Goal: Task Accomplishment & Management: Complete application form

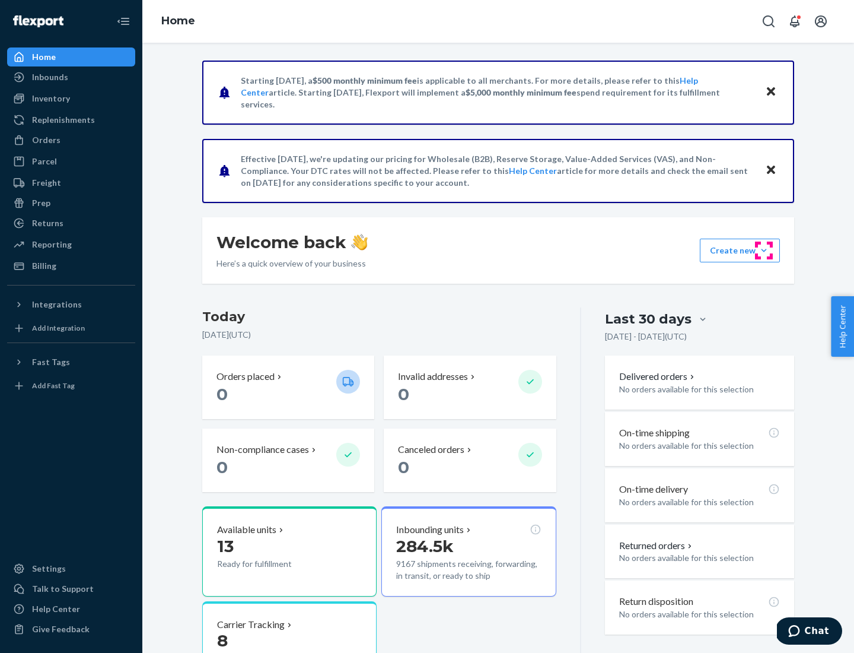
click at [764, 250] on button "Create new Create new inbound Create new order Create new product" at bounding box center [740, 250] width 80 height 24
click at [71, 77] on div "Inbounds" at bounding box center [71, 77] width 126 height 17
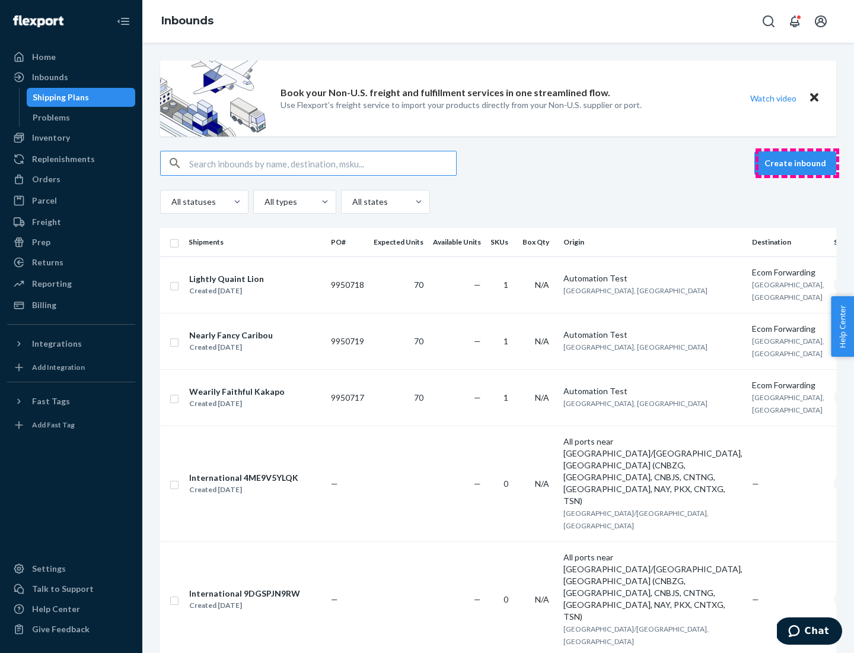
click at [797, 163] on button "Create inbound" at bounding box center [796, 163] width 82 height 24
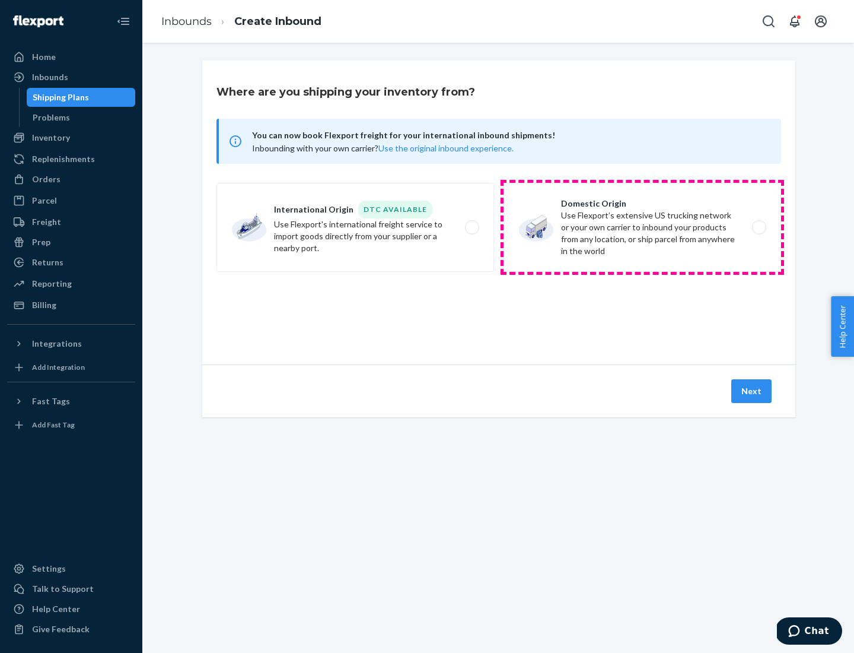
click at [642, 227] on label "Domestic Origin Use Flexport’s extensive US trucking network or your own carrie…" at bounding box center [643, 227] width 278 height 89
click at [759, 227] on input "Domestic Origin Use Flexport’s extensive US trucking network or your own carrie…" at bounding box center [763, 228] width 8 height 8
radio input "true"
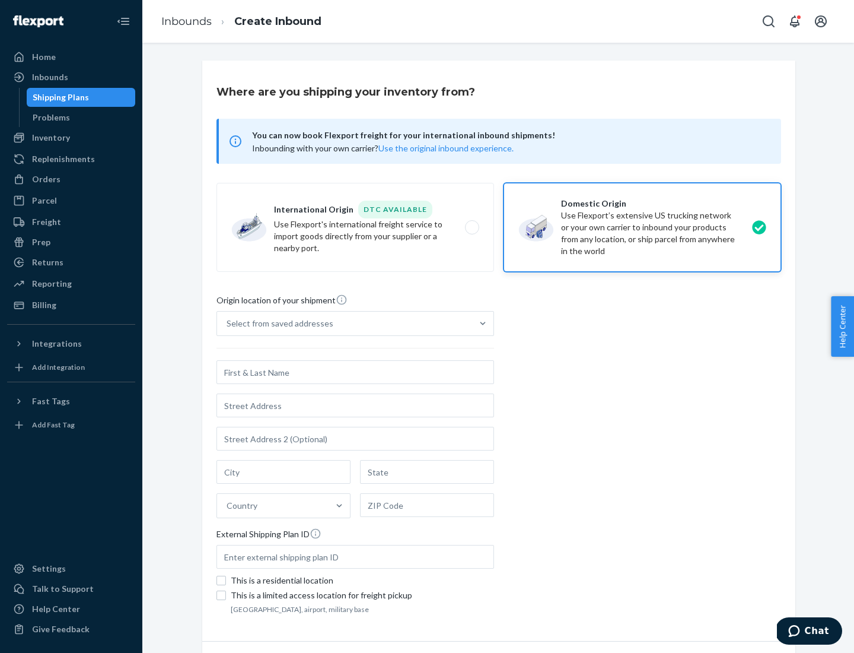
click at [345, 323] on div "Select from saved addresses" at bounding box center [344, 323] width 255 height 24
click at [228, 323] on input "Select from saved addresses" at bounding box center [227, 323] width 1 height 12
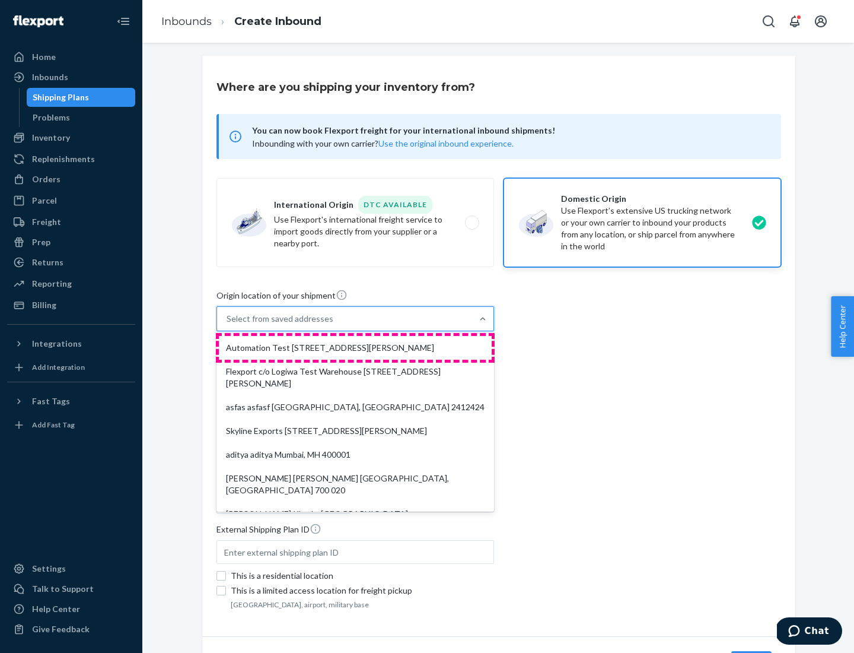
click at [355, 348] on div "Automation Test [STREET_ADDRESS][PERSON_NAME]" at bounding box center [355, 348] width 273 height 24
click at [228, 324] on input "option Automation Test [STREET_ADDRESS][PERSON_NAME]. 9 results available. Use …" at bounding box center [227, 319] width 1 height 12
type input "Automation Test"
type input "9th Floor"
type input "[GEOGRAPHIC_DATA]"
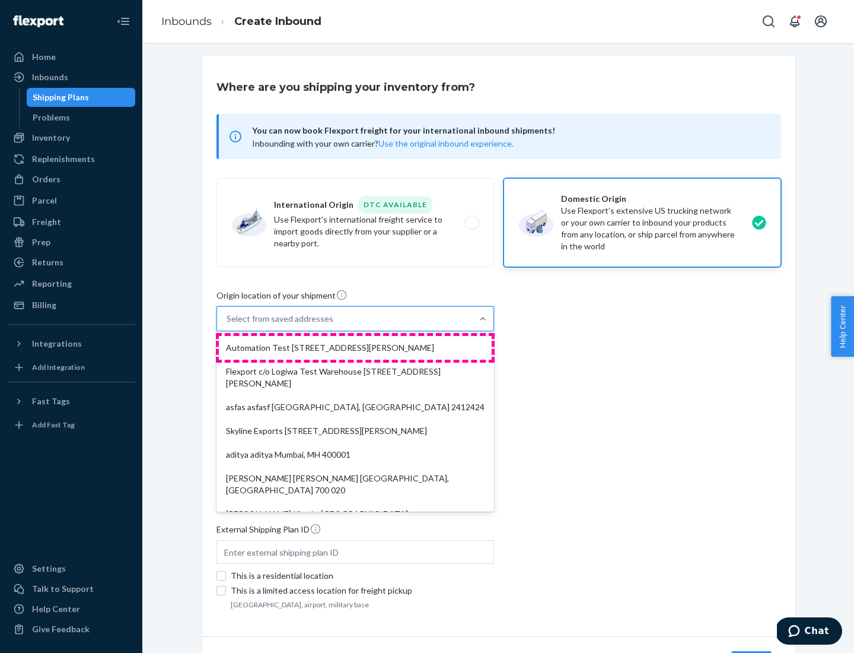
type input "CA"
type input "94104"
type input "[STREET_ADDRESS][PERSON_NAME]"
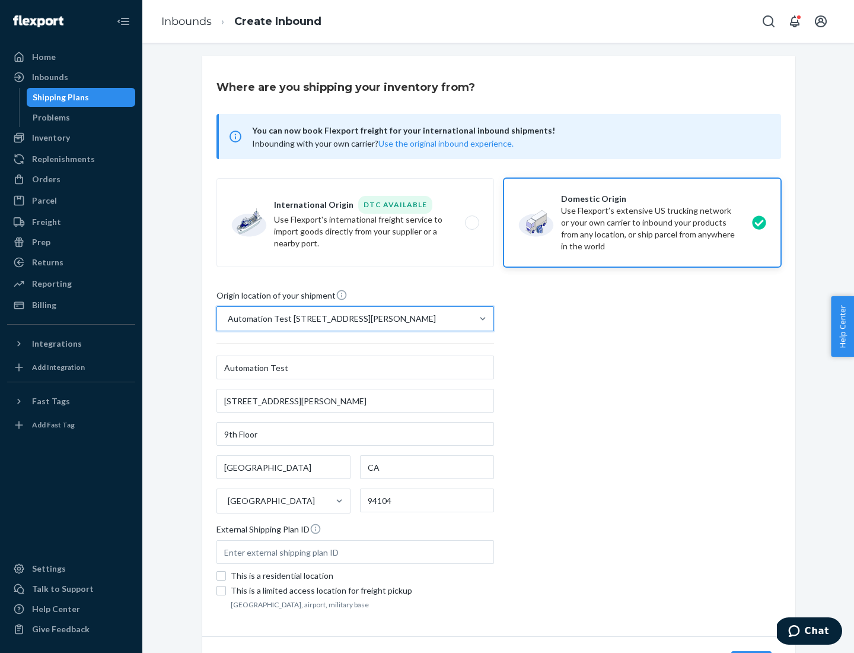
scroll to position [69, 0]
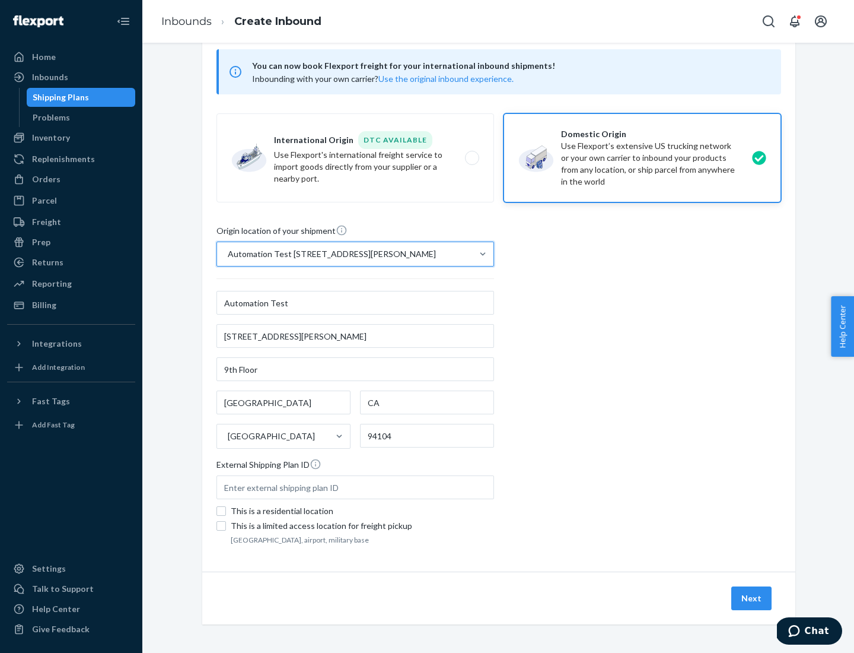
click at [752, 598] on button "Next" at bounding box center [751, 598] width 40 height 24
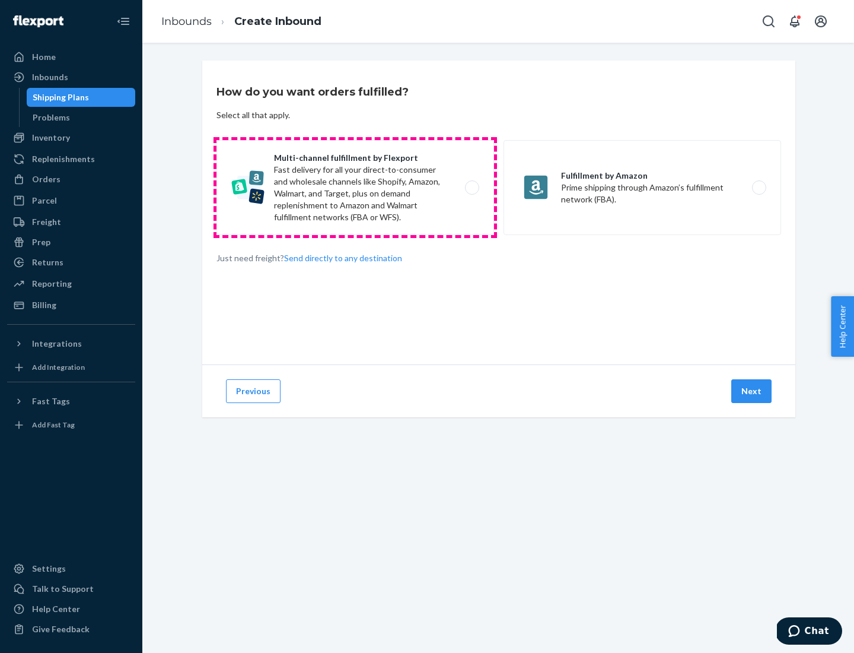
click at [355, 187] on label "Multi-channel fulfillment by Flexport Fast delivery for all your direct-to-cons…" at bounding box center [356, 187] width 278 height 95
click at [472, 187] on input "Multi-channel fulfillment by Flexport Fast delivery for all your direct-to-cons…" at bounding box center [476, 188] width 8 height 8
radio input "true"
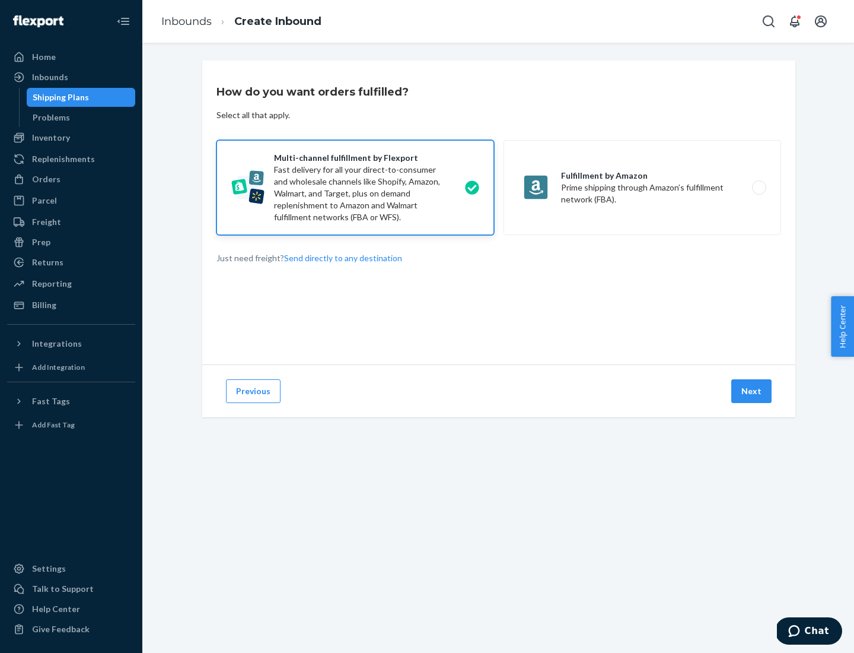
click at [752, 391] on button "Next" at bounding box center [751, 391] width 40 height 24
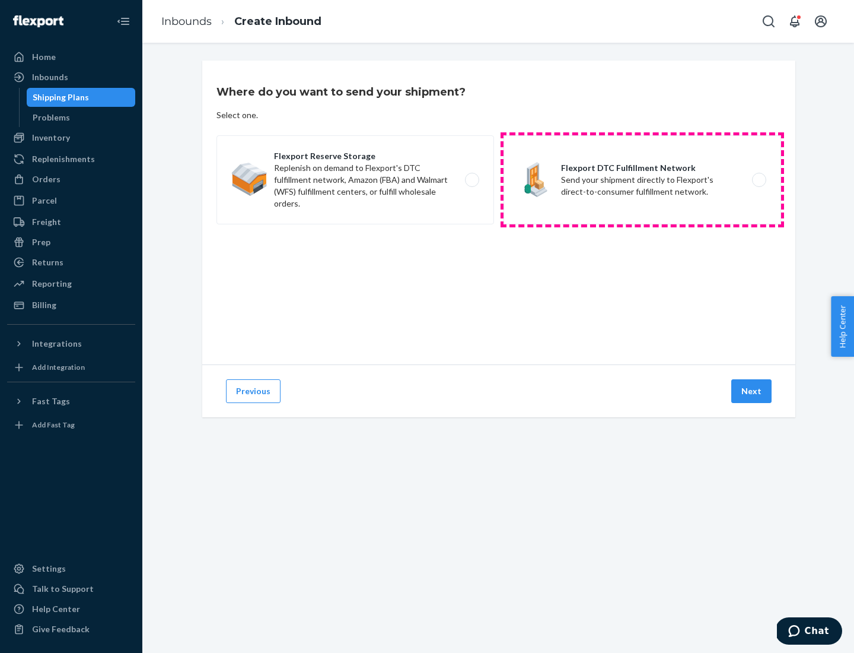
click at [642, 180] on label "Flexport DTC Fulfillment Network Send your shipment directly to Flexport's dire…" at bounding box center [643, 179] width 278 height 89
click at [759, 180] on input "Flexport DTC Fulfillment Network Send your shipment directly to Flexport's dire…" at bounding box center [763, 180] width 8 height 8
radio input "true"
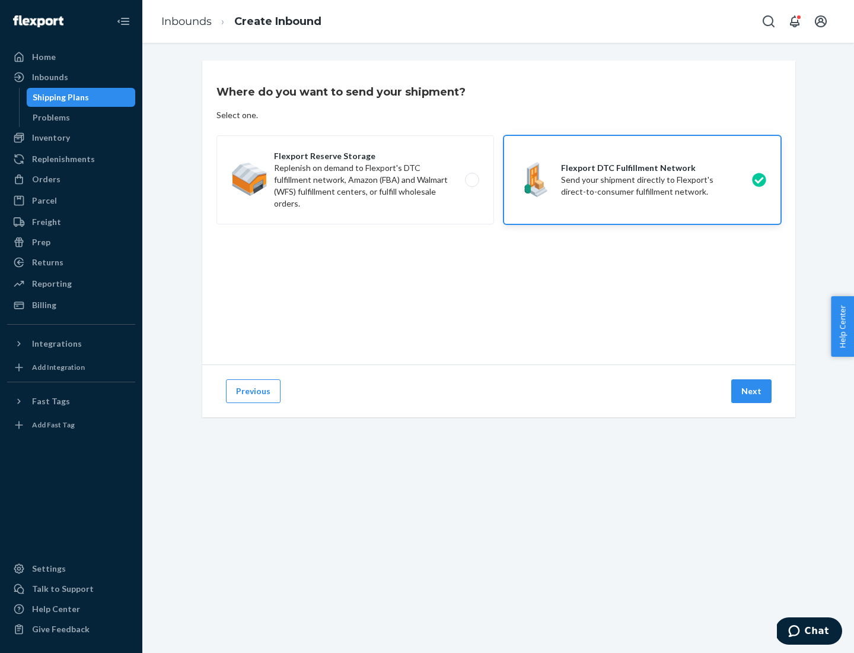
click at [752, 391] on button "Next" at bounding box center [751, 391] width 40 height 24
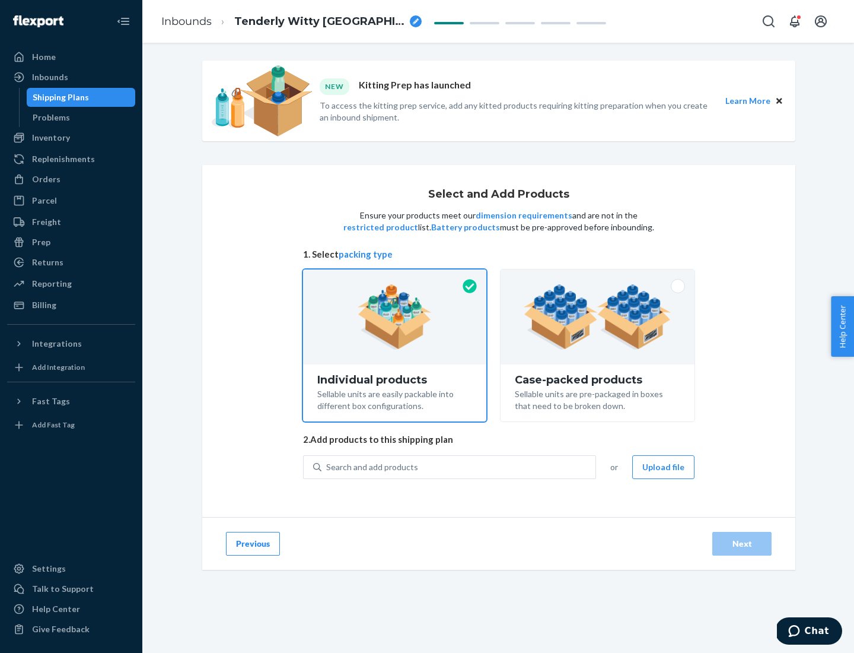
click at [598, 317] on img at bounding box center [598, 316] width 148 height 65
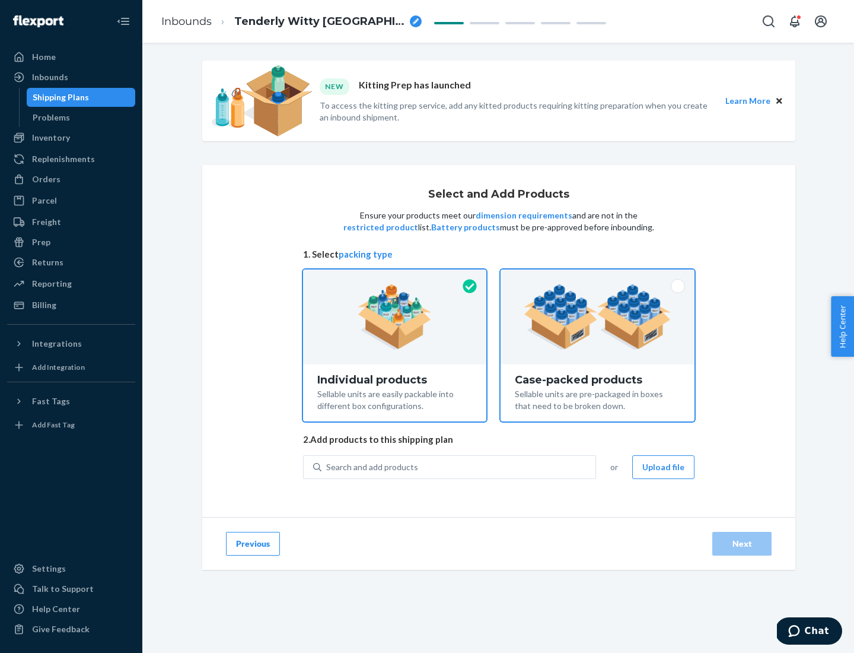
click at [598, 277] on input "Case-packed products Sellable units are pre-packaged in boxes that need to be b…" at bounding box center [598, 273] width 8 height 8
radio input "true"
radio input "false"
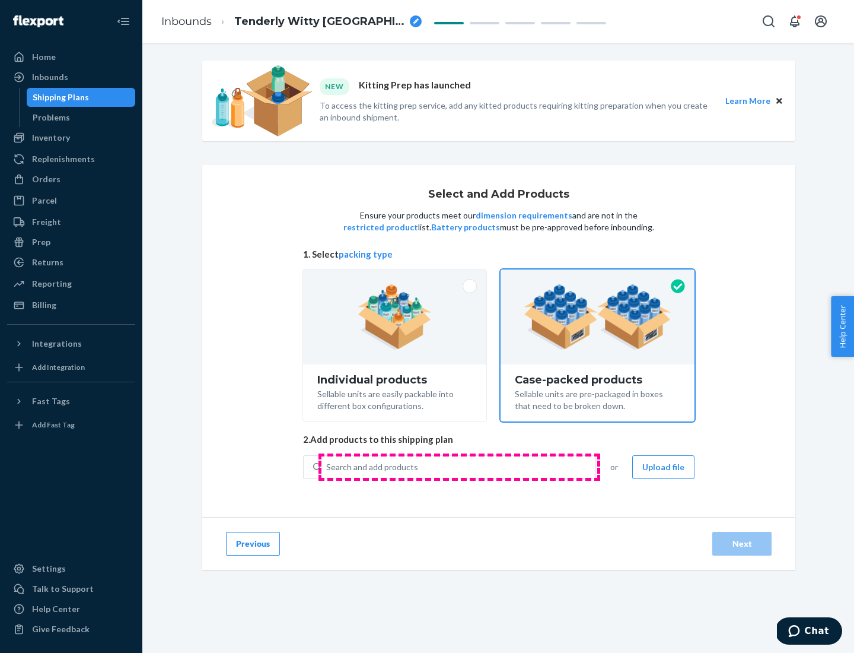
click at [459, 466] on div "Search and add products" at bounding box center [459, 466] width 274 height 21
click at [327, 466] on input "Search and add products" at bounding box center [326, 467] width 1 height 12
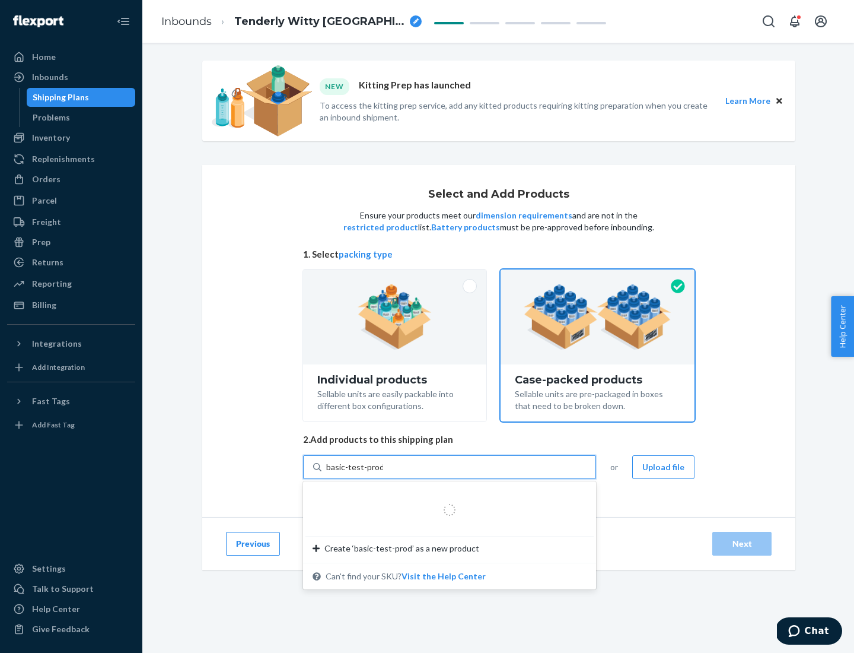
type input "basic-test-product-1"
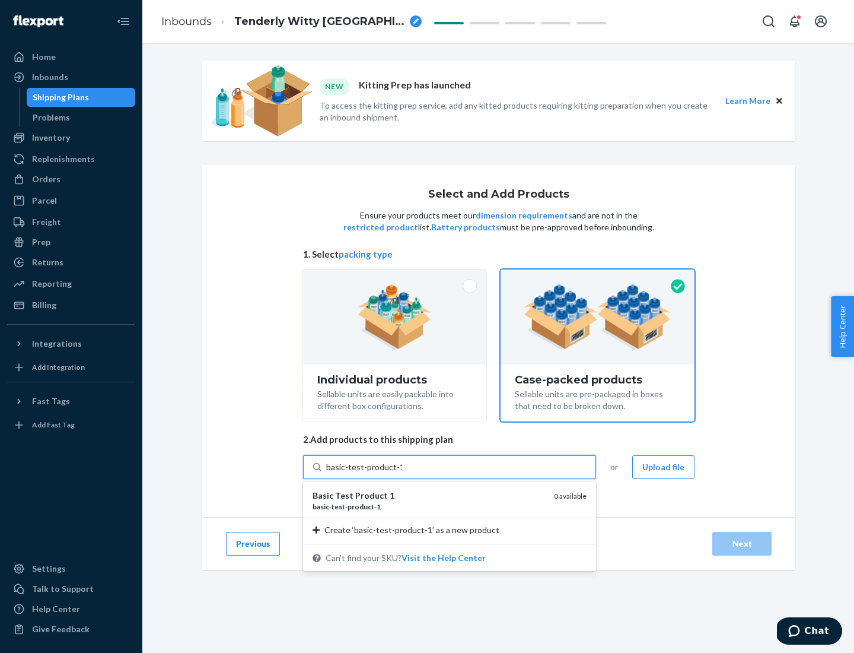
click at [429, 506] on div "basic - test - product - 1" at bounding box center [429, 506] width 232 height 10
click at [402, 473] on input "basic-test-product-1" at bounding box center [364, 467] width 76 height 12
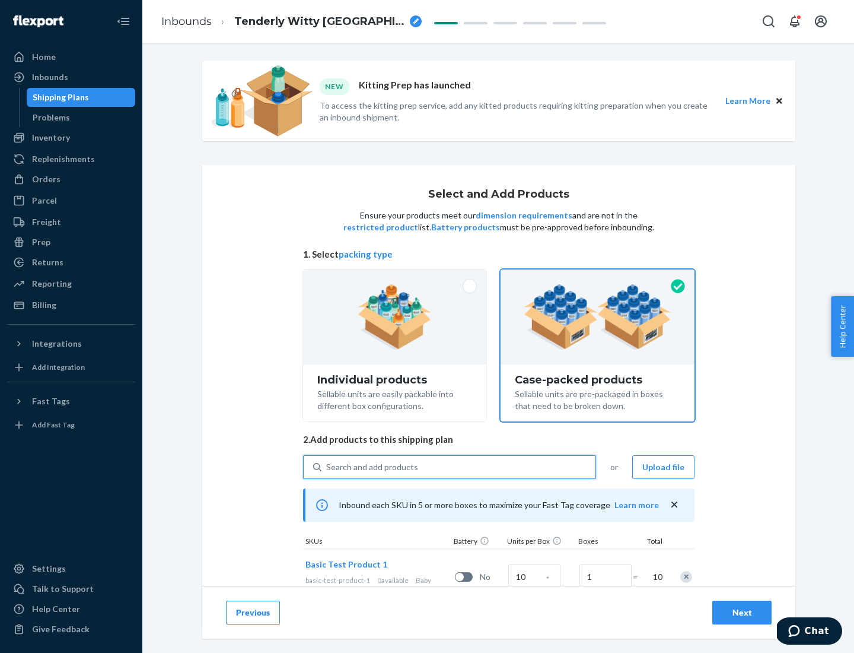
scroll to position [43, 0]
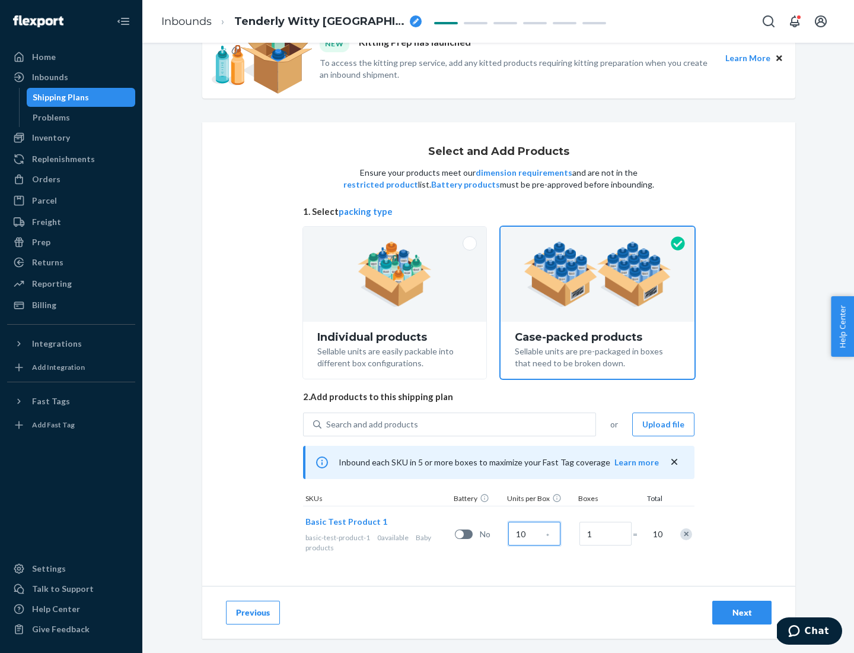
type input "10"
type input "7"
click at [742, 612] on div "Next" at bounding box center [742, 612] width 39 height 12
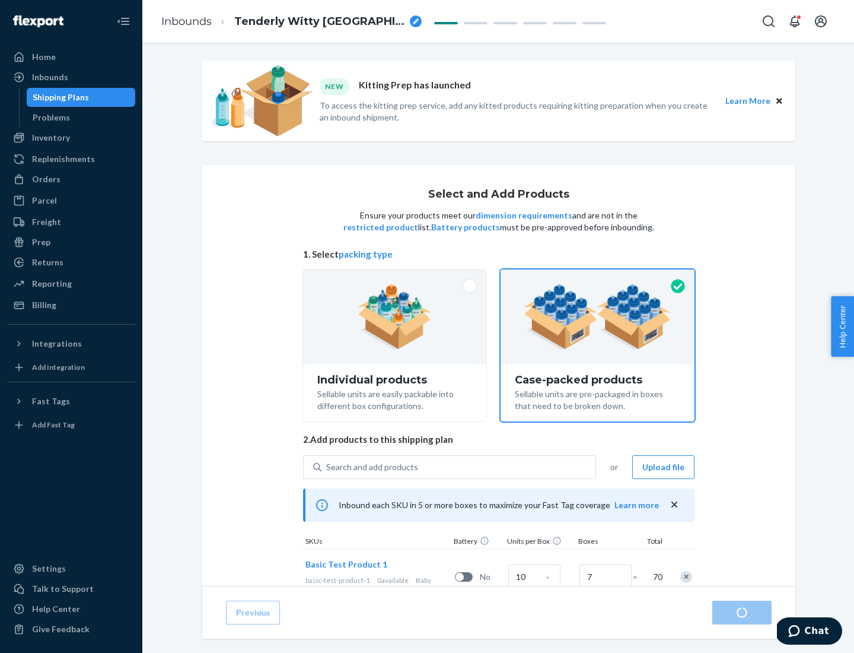
radio input "true"
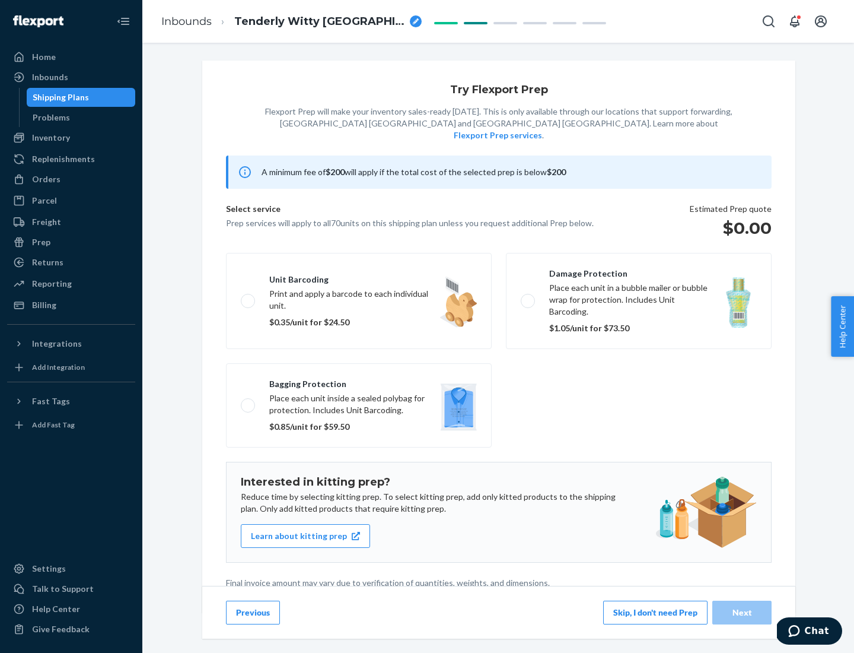
scroll to position [3, 0]
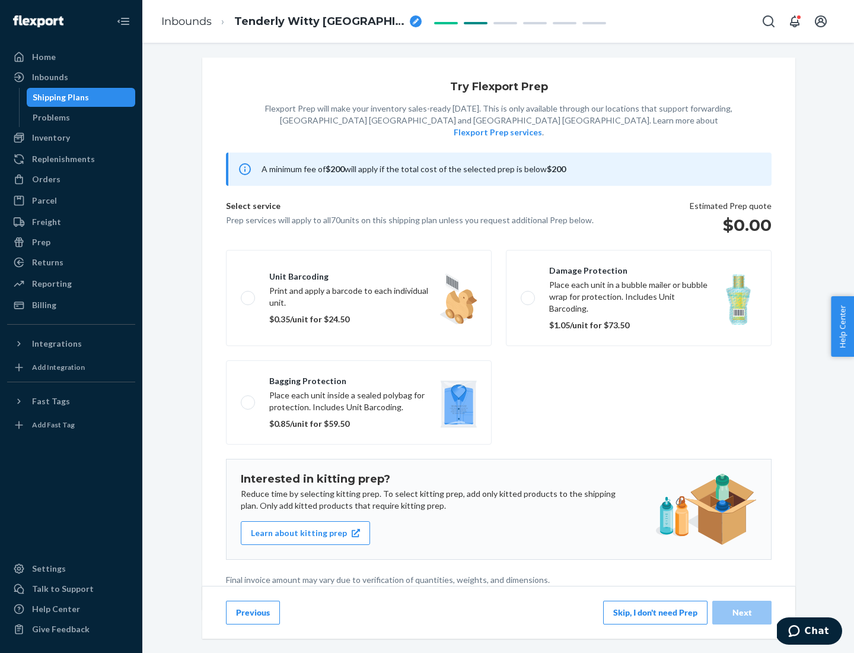
click at [655, 612] on button "Skip, I don't need Prep" at bounding box center [655, 612] width 104 height 24
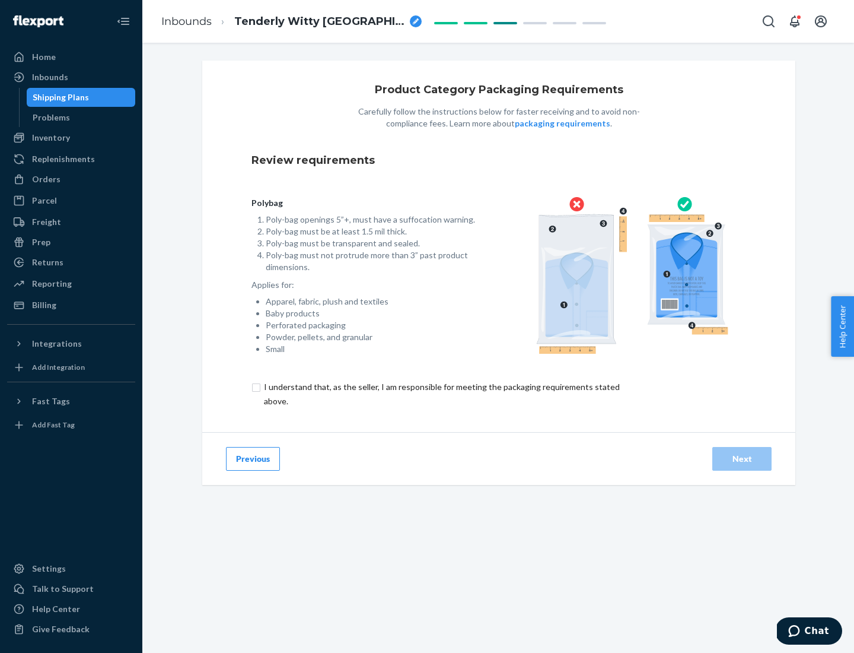
click at [441, 393] on input "checkbox" at bounding box center [449, 394] width 394 height 28
checkbox input "true"
click at [742, 458] on div "Next" at bounding box center [742, 459] width 39 height 12
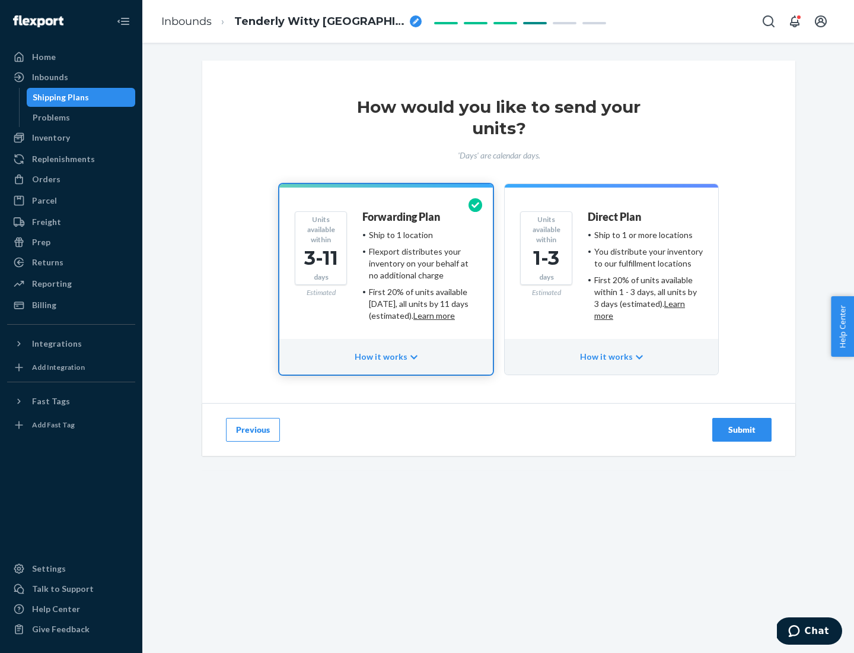
click at [612, 270] on ul "Ship to 1 or more locations You distribute your inventory to our fulfillment lo…" at bounding box center [645, 275] width 115 height 93
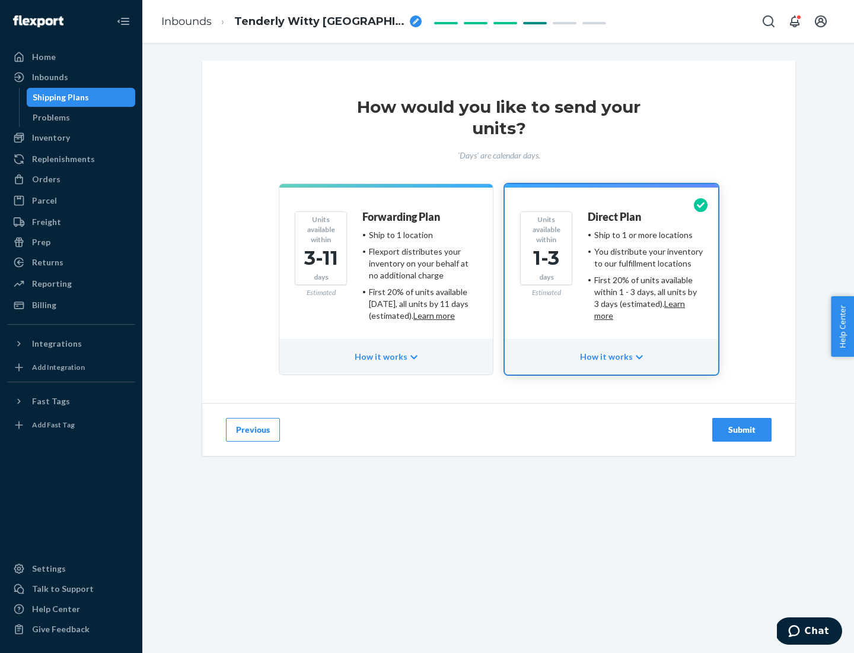
click at [742, 429] on div "Submit" at bounding box center [742, 430] width 39 height 12
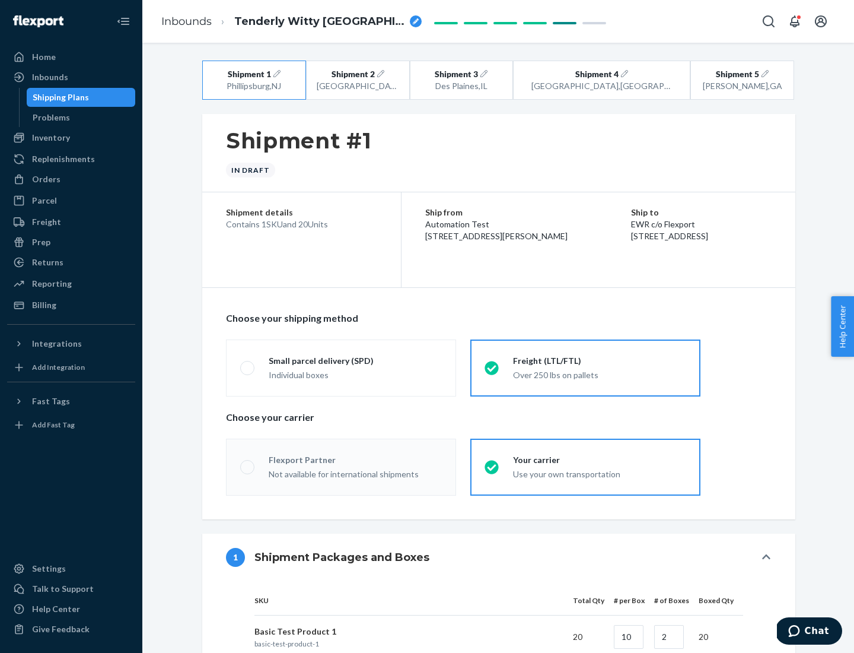
radio input "true"
radio input "false"
radio input "true"
radio input "false"
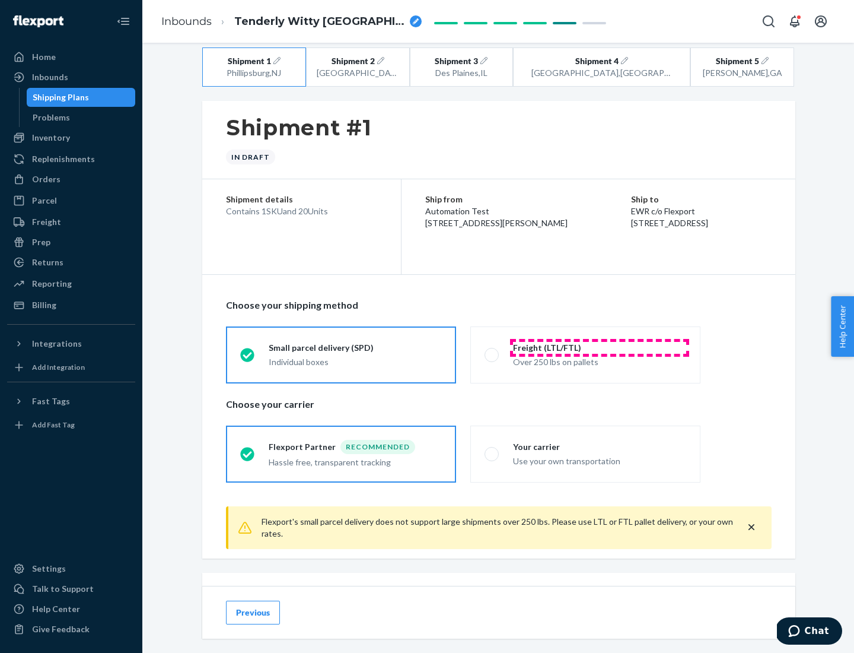
click at [600, 347] on div "Freight (LTL/FTL)" at bounding box center [599, 348] width 173 height 12
click at [492, 351] on input "Freight (LTL/FTL) Over 250 lbs on pallets" at bounding box center [489, 355] width 8 height 8
radio input "true"
radio input "false"
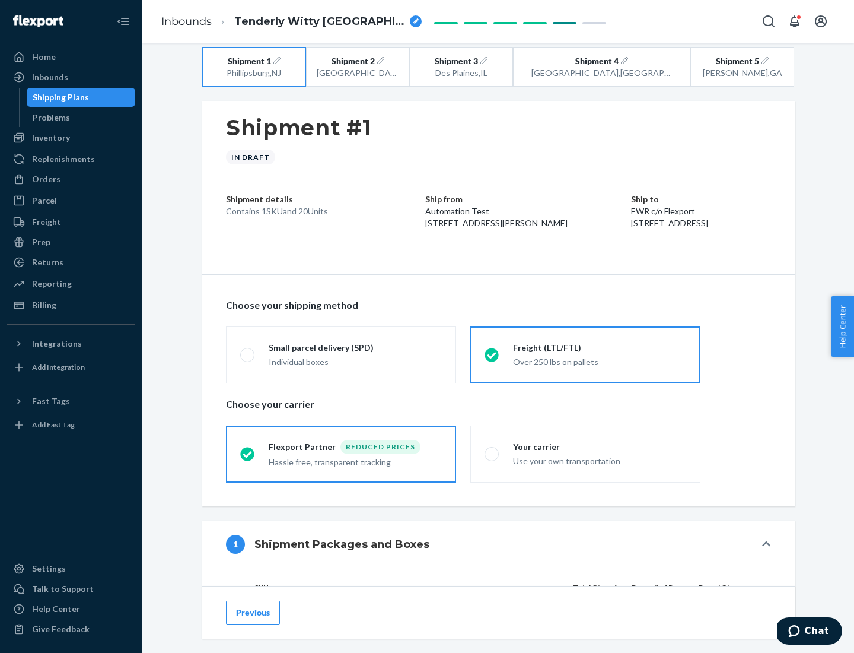
scroll to position [112, 0]
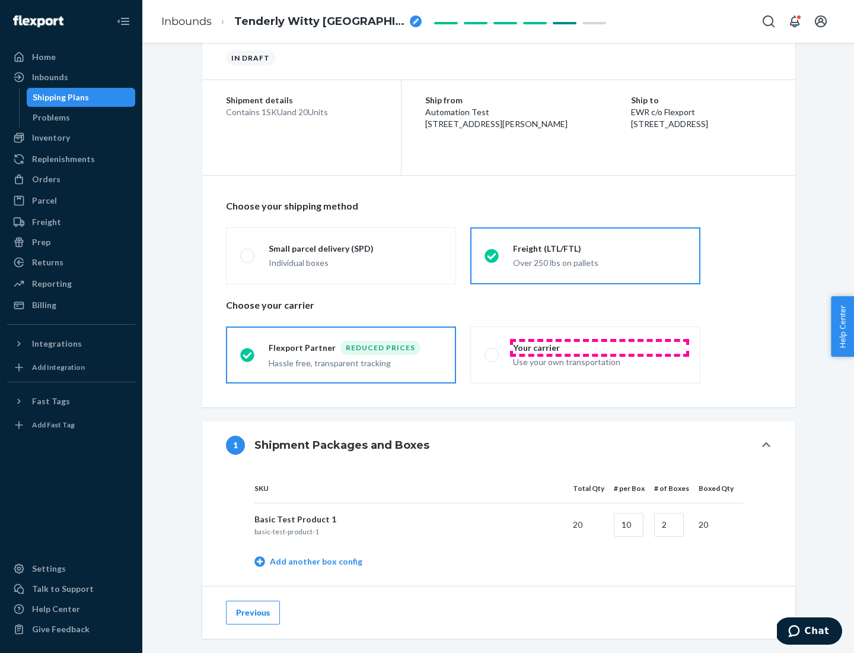
click at [600, 347] on div "Your carrier" at bounding box center [599, 348] width 173 height 12
click at [492, 351] on input "Your carrier Use your own transportation" at bounding box center [489, 355] width 8 height 8
radio input "true"
radio input "false"
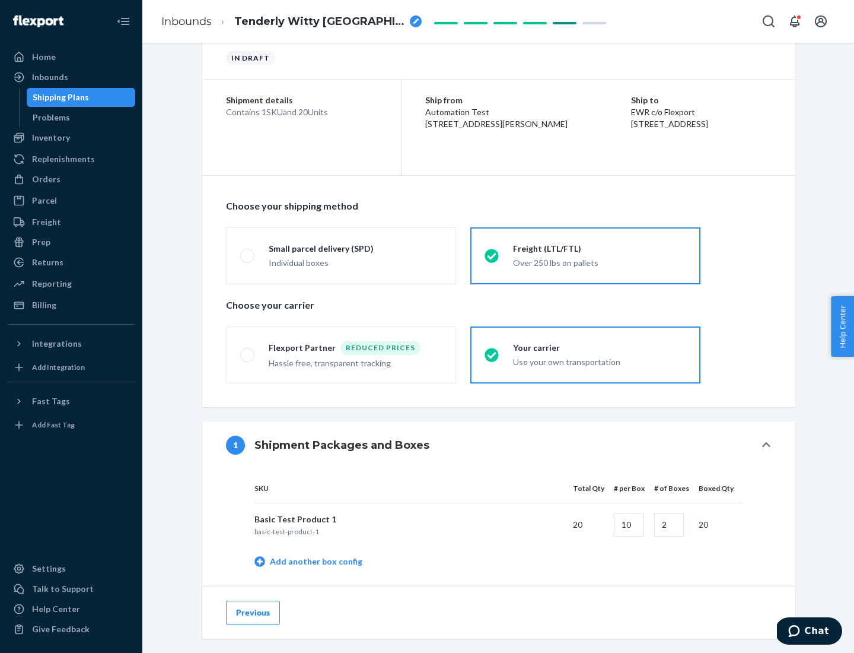
scroll to position [375, 0]
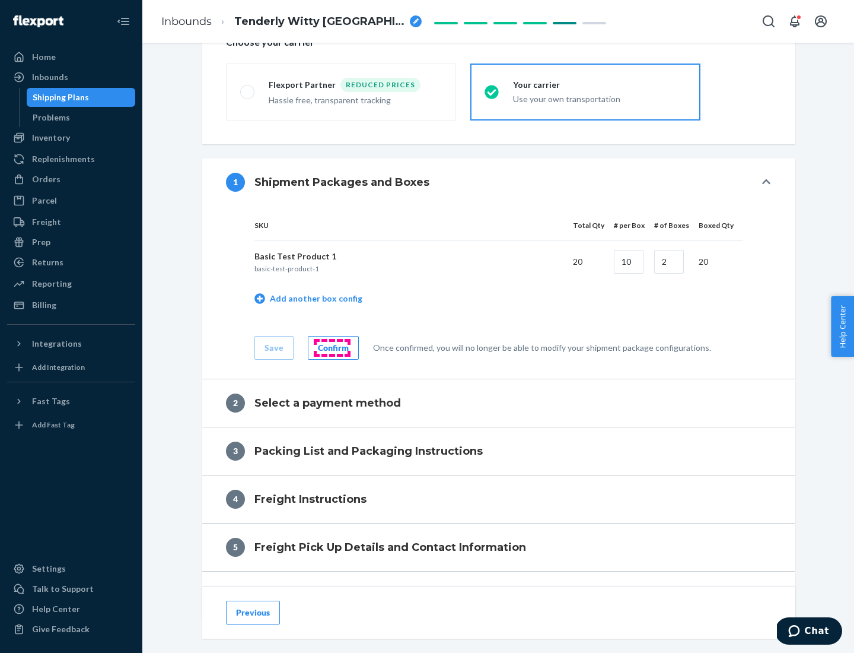
click at [332, 347] on div "Confirm" at bounding box center [333, 348] width 31 height 12
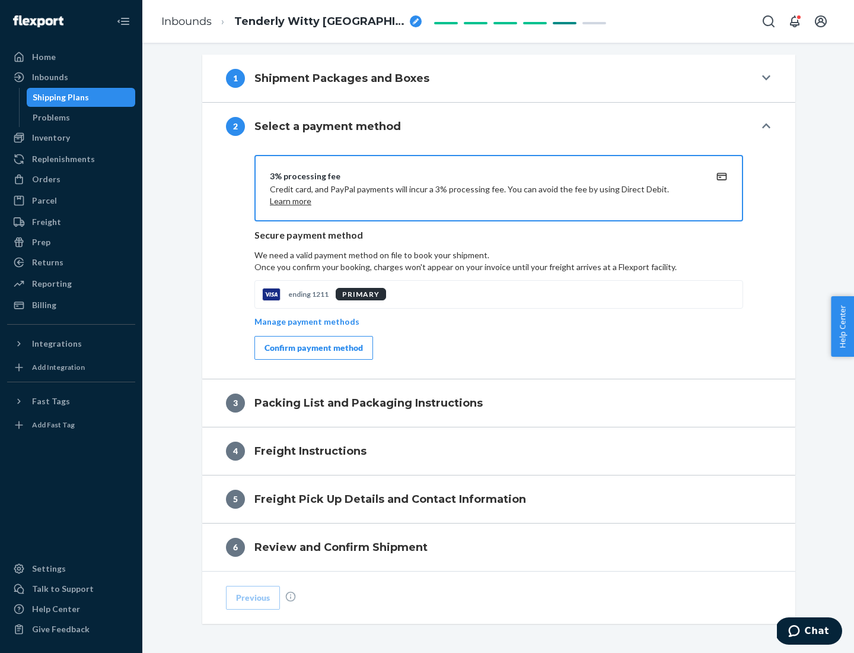
click at [313, 348] on div "Confirm payment method" at bounding box center [314, 348] width 98 height 12
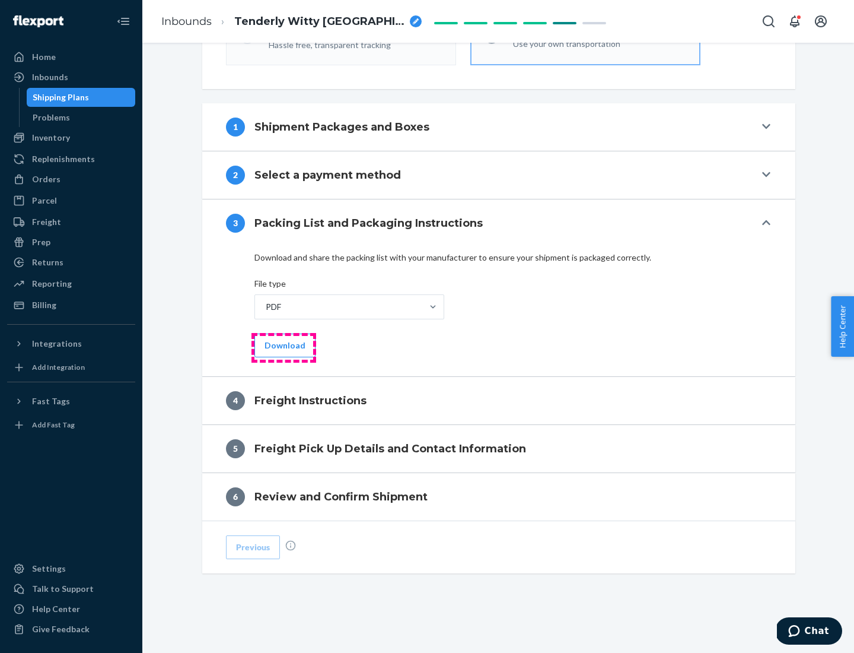
scroll to position [428, 0]
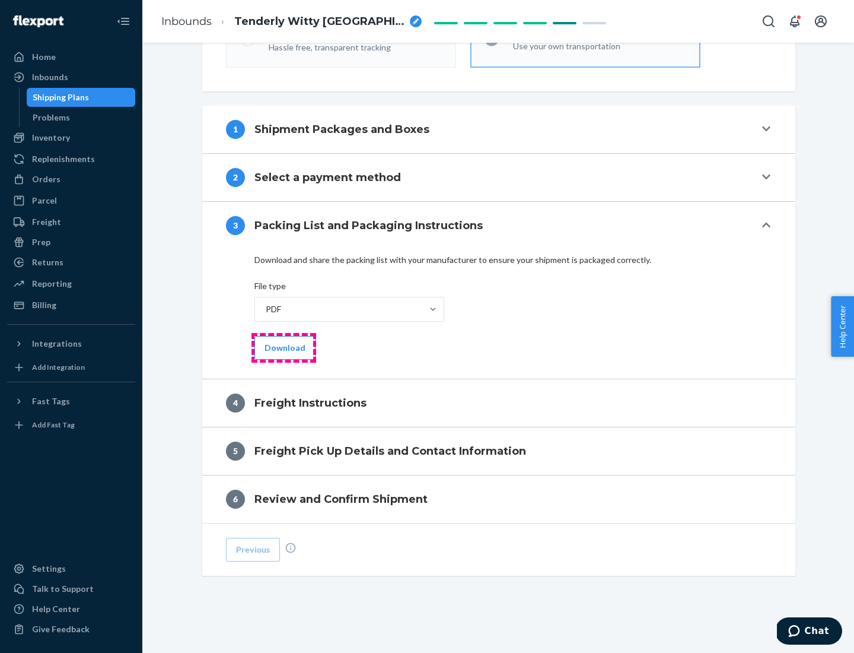
click at [284, 347] on button "Download" at bounding box center [284, 348] width 61 height 24
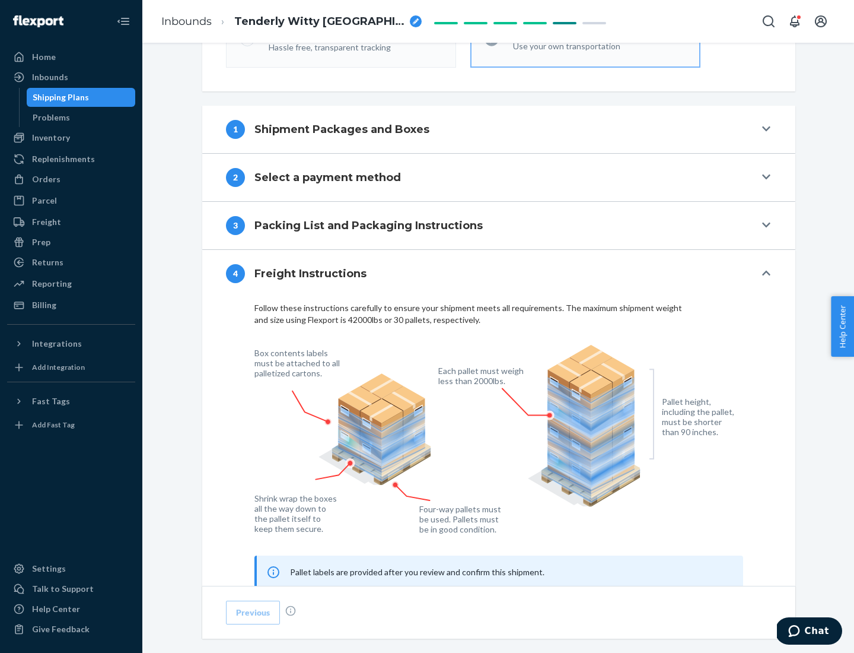
scroll to position [717, 0]
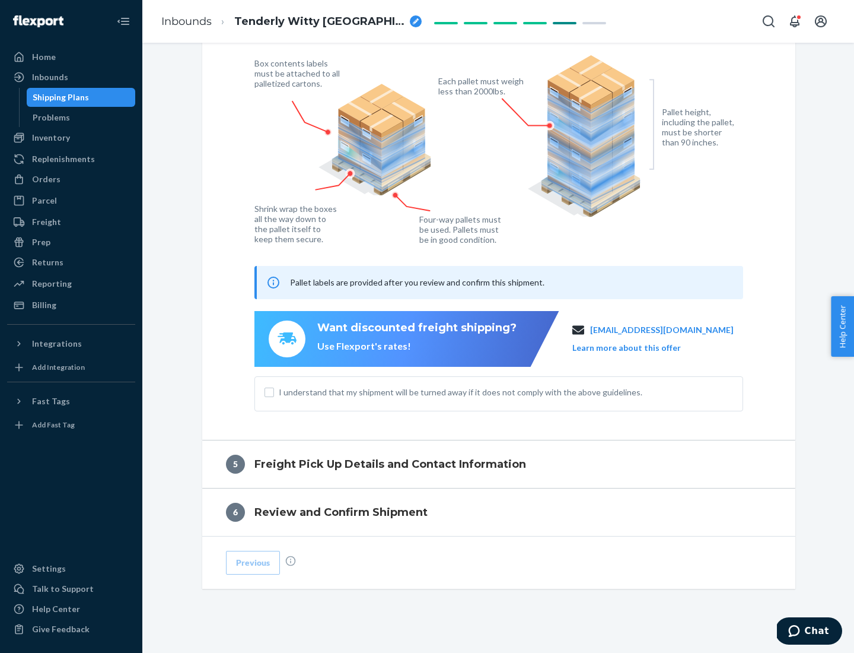
click at [641, 347] on button "Learn more about this offer" at bounding box center [626, 348] width 109 height 12
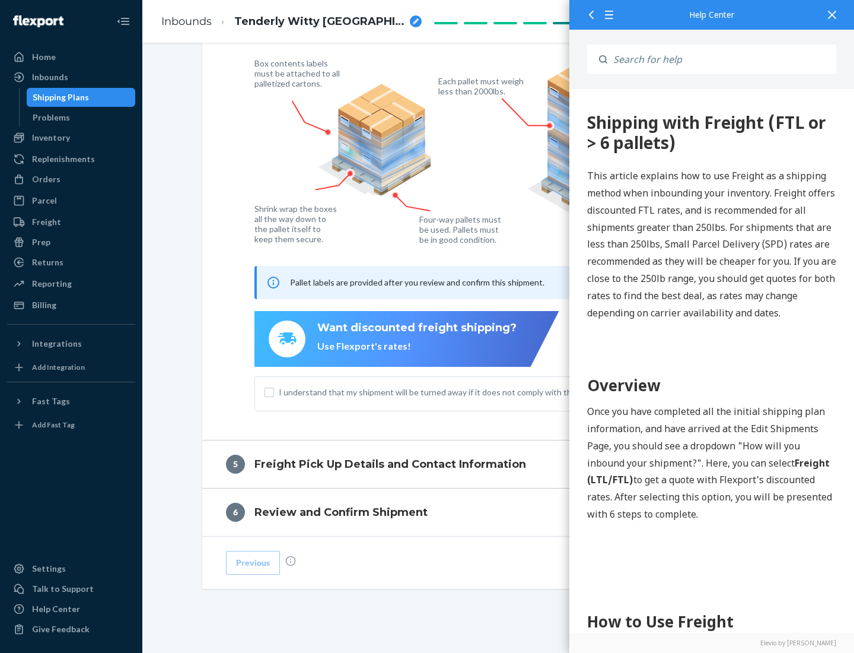
scroll to position [0, 0]
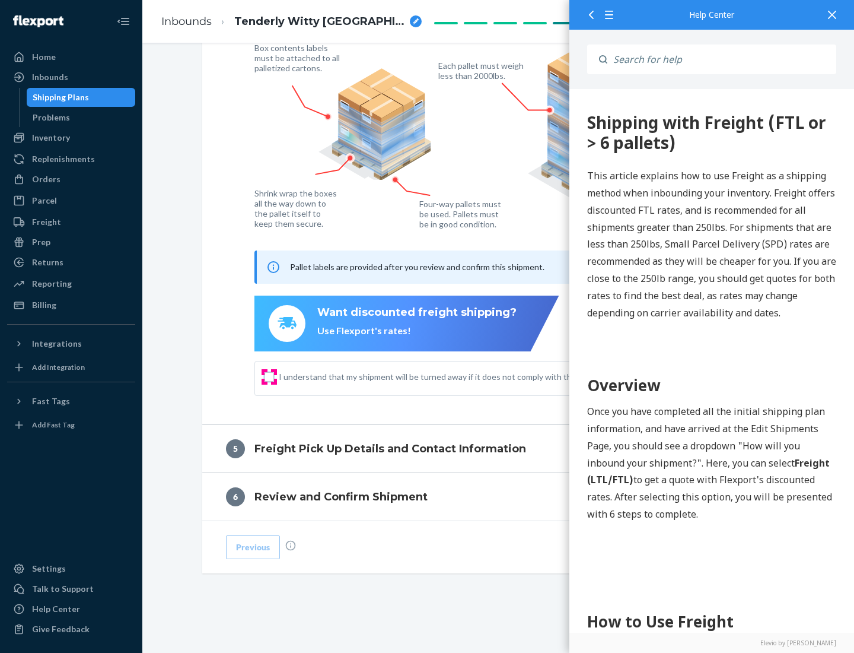
click at [269, 376] on input "I understand that my shipment will be turned away if it does not comply with th…" at bounding box center [269, 376] width 9 height 9
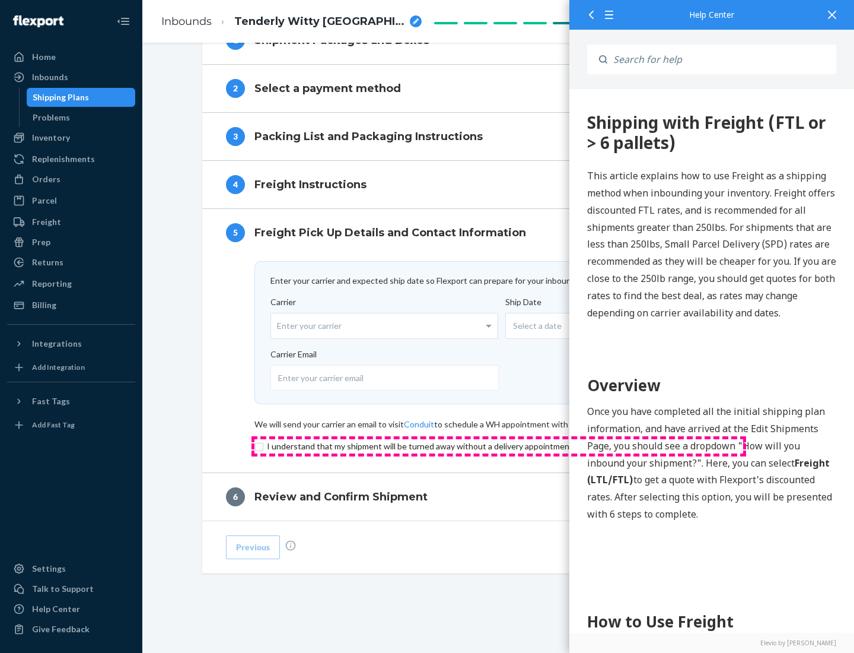
click at [499, 445] on input "checkbox" at bounding box center [498, 446] width 489 height 14
